Goal: Find specific page/section: Find specific page/section

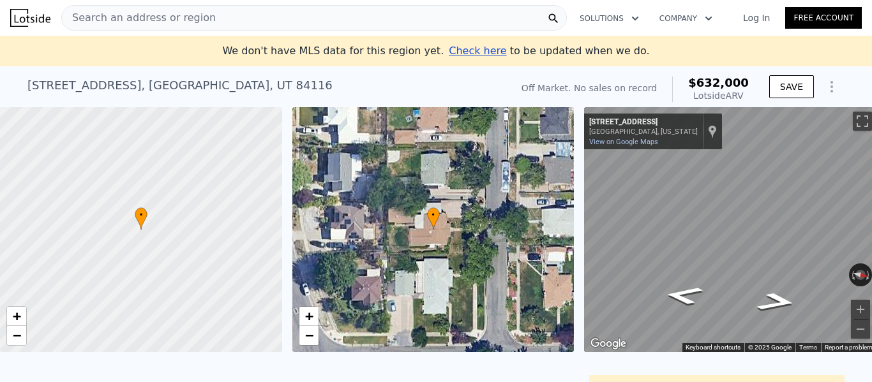
click at [172, 10] on span "Search an address or region" at bounding box center [139, 17] width 154 height 15
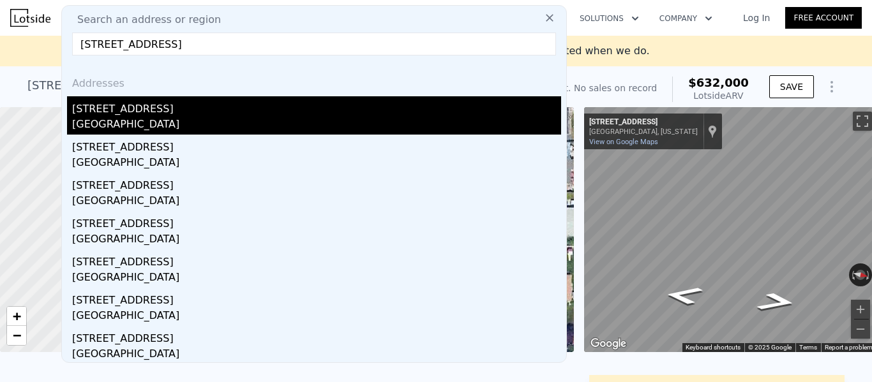
type input "[STREET_ADDRESS]"
click at [135, 126] on div "[GEOGRAPHIC_DATA]" at bounding box center [316, 126] width 489 height 18
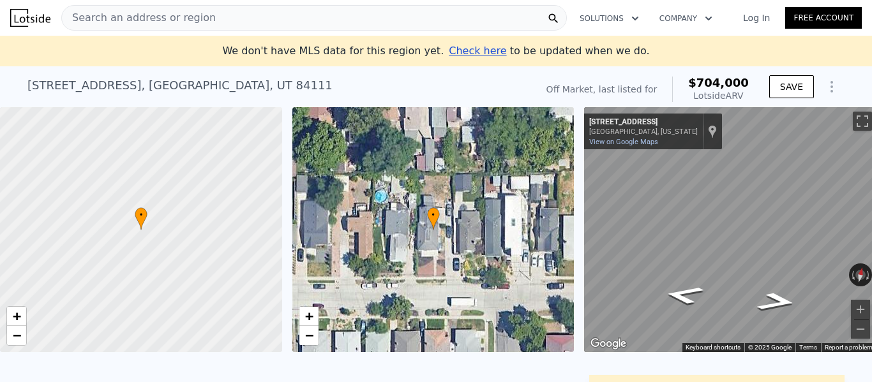
click at [208, 26] on div "Search an address or region" at bounding box center [314, 18] width 506 height 26
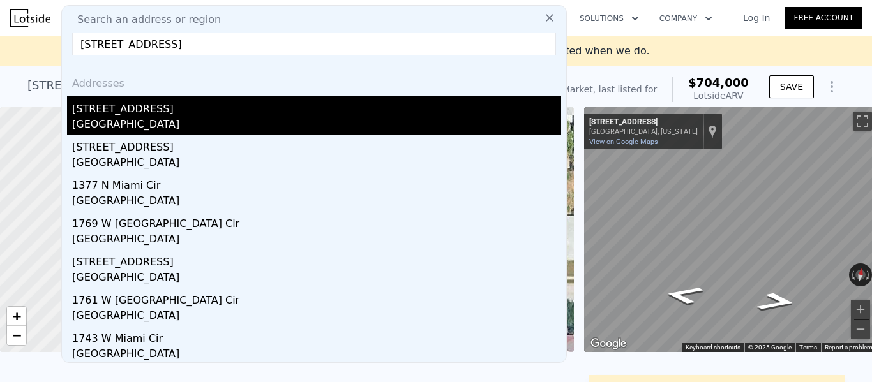
type input "[STREET_ADDRESS]"
click at [125, 115] on div "[STREET_ADDRESS]" at bounding box center [316, 106] width 489 height 20
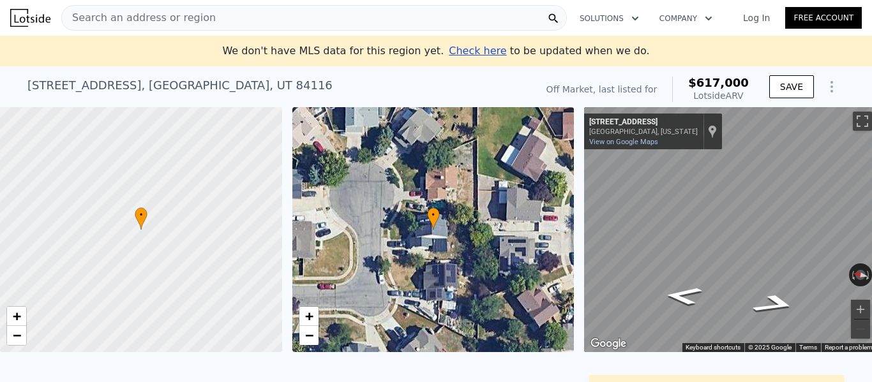
click at [149, 24] on span "Search an address or region" at bounding box center [139, 17] width 154 height 15
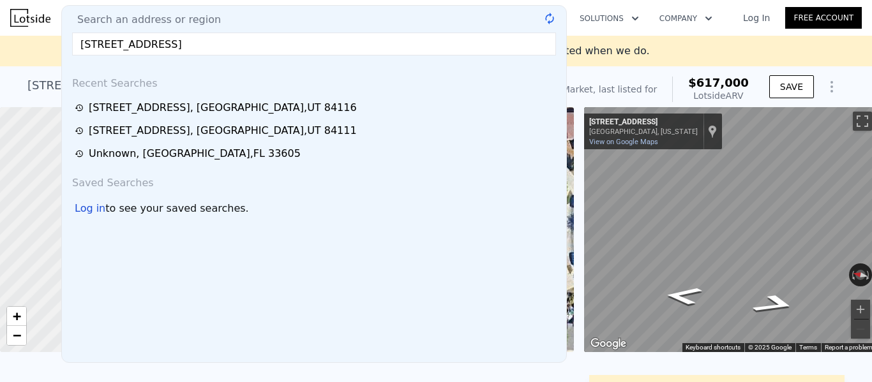
type input "[STREET_ADDRESS]"
click at [198, 17] on span "Search an address or region" at bounding box center [144, 19] width 154 height 15
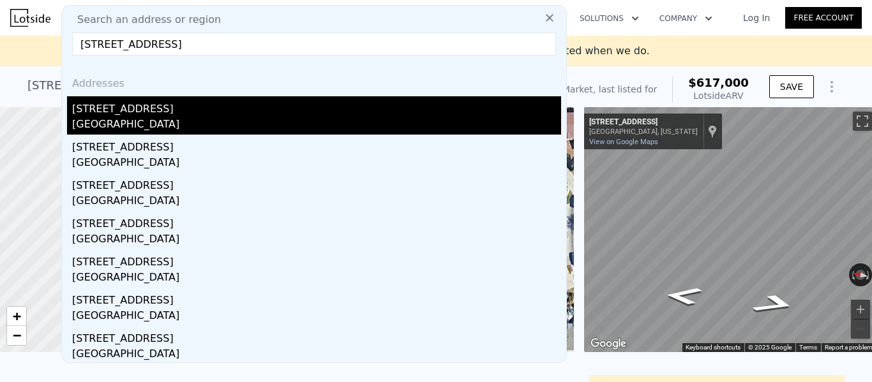
click at [148, 117] on div "[GEOGRAPHIC_DATA]" at bounding box center [316, 126] width 489 height 18
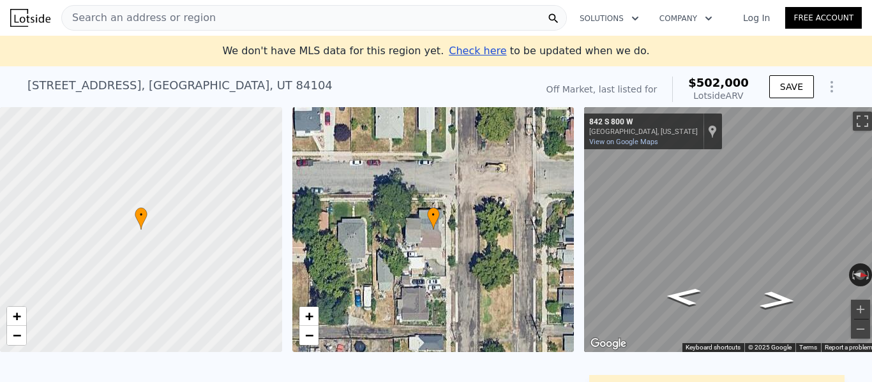
click at [133, 17] on span "Search an address or region" at bounding box center [139, 17] width 154 height 15
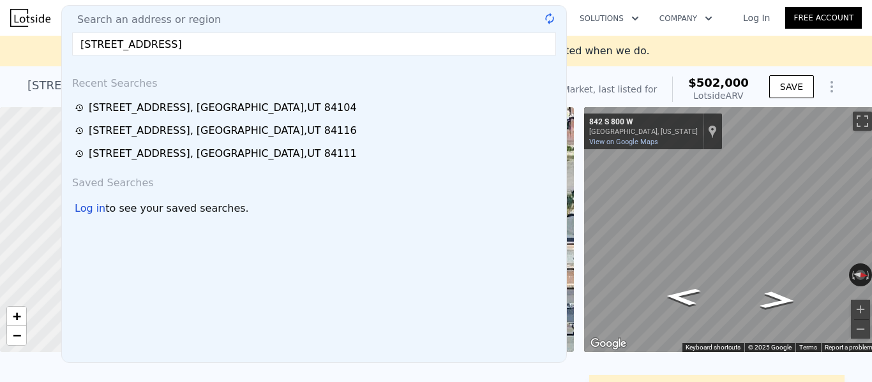
type input "[STREET_ADDRESS]"
click at [211, 15] on div "Search an address or region" at bounding box center [314, 19] width 494 height 15
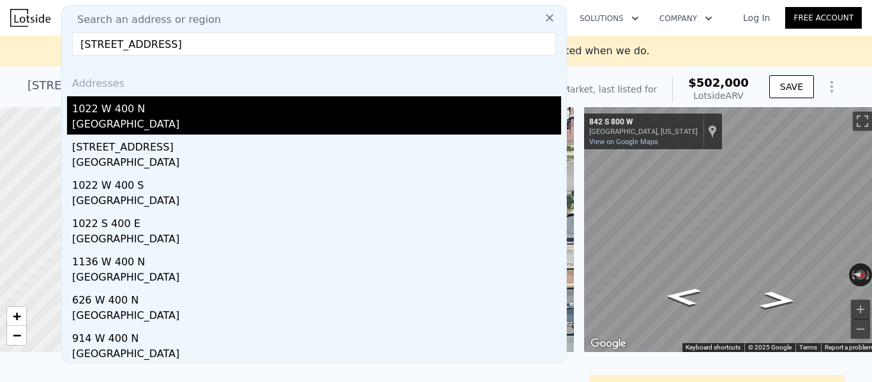
click at [121, 109] on div "1022 W 400 N" at bounding box center [316, 106] width 489 height 20
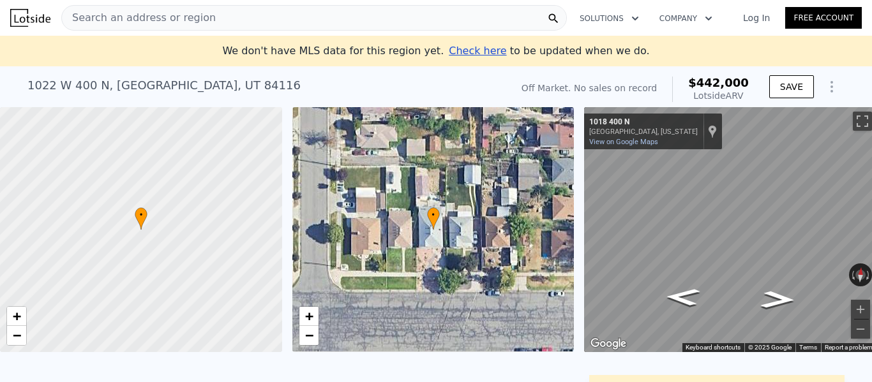
click at [386, 20] on div "Search an address or region" at bounding box center [314, 18] width 506 height 26
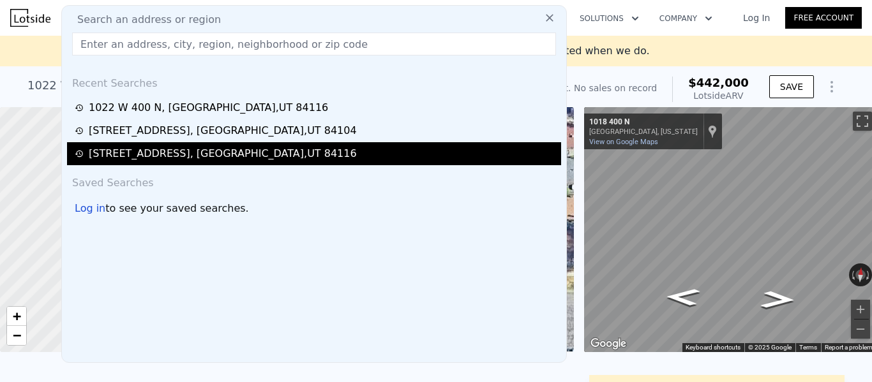
type input "[STREET_ADDRESS]"
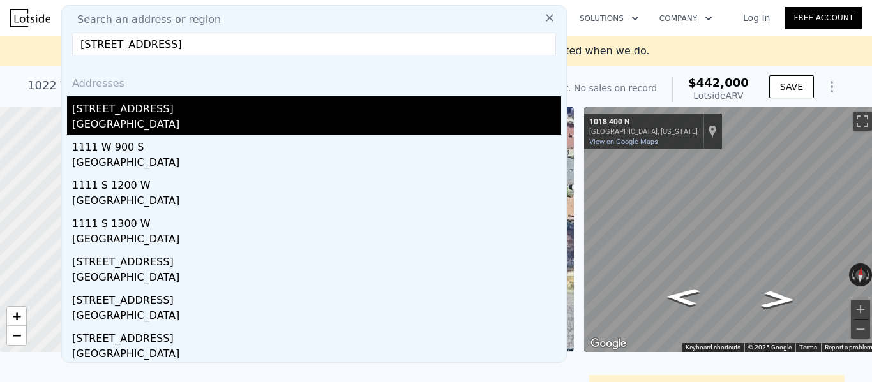
click at [83, 114] on div "[STREET_ADDRESS]" at bounding box center [316, 106] width 489 height 20
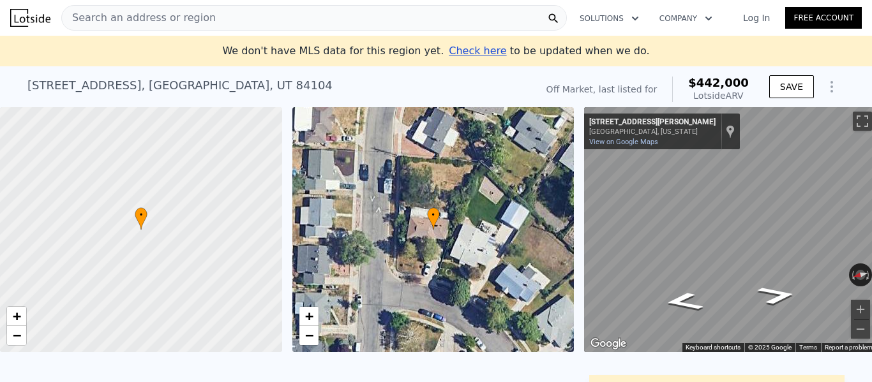
click at [197, 20] on span "Search an address or region" at bounding box center [139, 17] width 154 height 15
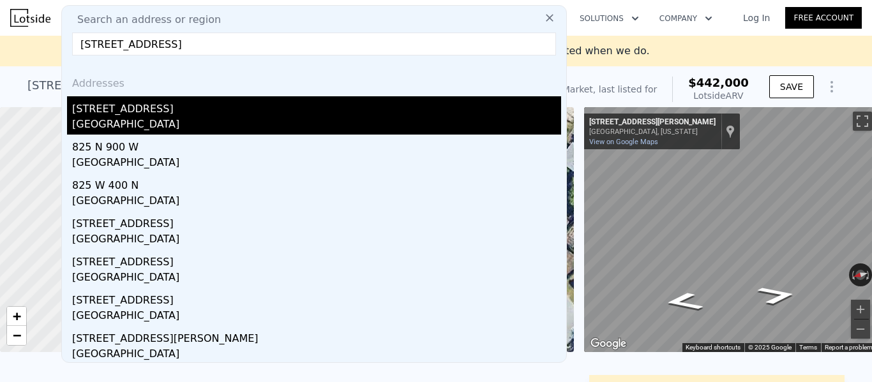
type input "[STREET_ADDRESS]"
click at [182, 114] on div "[STREET_ADDRESS]" at bounding box center [316, 106] width 489 height 20
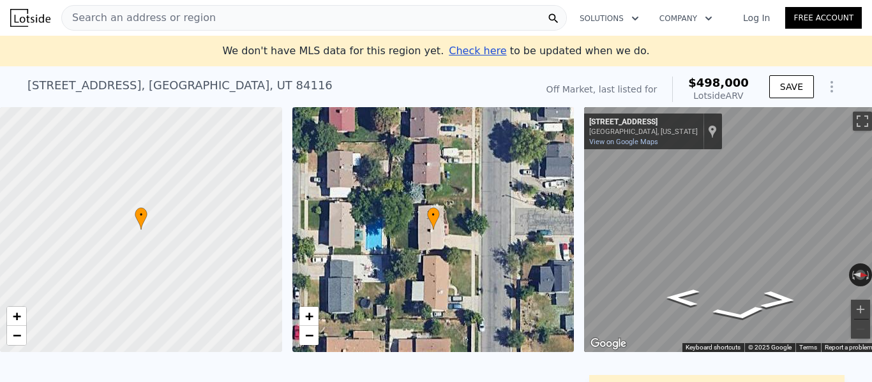
click at [168, 16] on span "Search an address or region" at bounding box center [139, 17] width 154 height 15
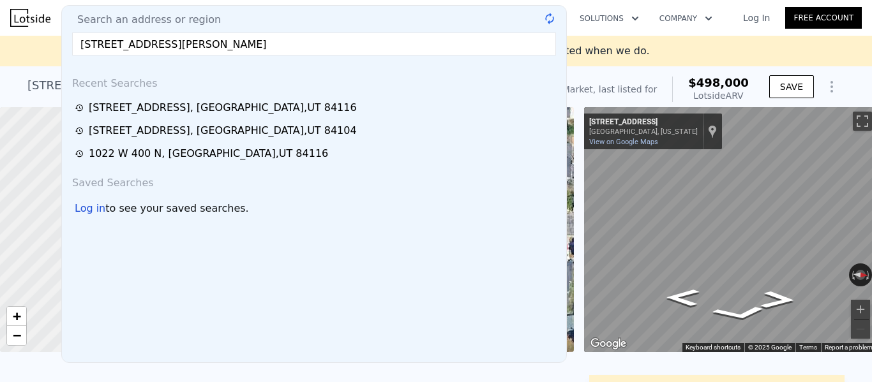
type input "[STREET_ADDRESS][PERSON_NAME]"
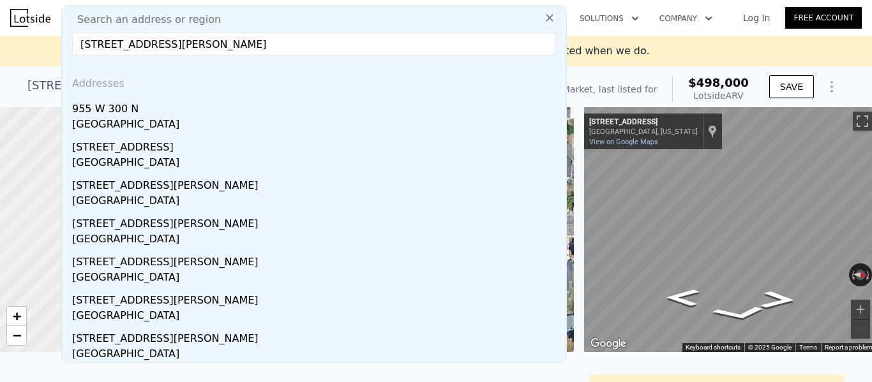
click at [136, 126] on div "[GEOGRAPHIC_DATA]" at bounding box center [316, 126] width 489 height 18
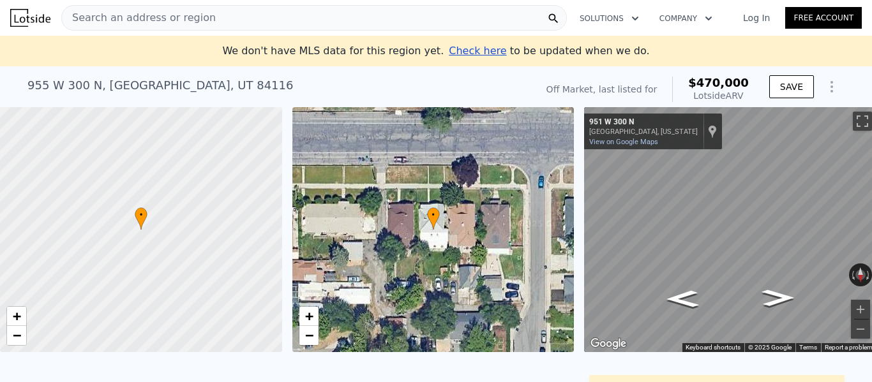
click at [170, 15] on span "Search an address or region" at bounding box center [139, 17] width 154 height 15
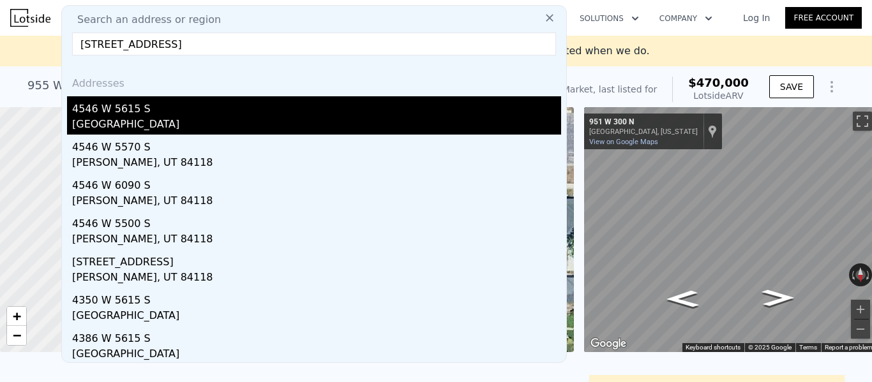
type input "[STREET_ADDRESS]"
click at [171, 123] on div "[GEOGRAPHIC_DATA]" at bounding box center [316, 126] width 489 height 18
